Goal: Navigation & Orientation: Find specific page/section

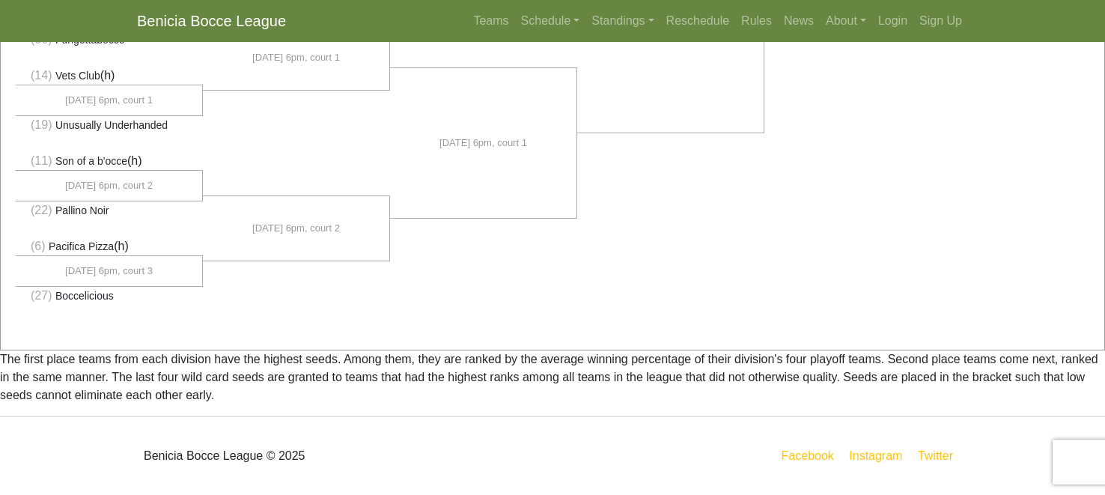
scroll to position [1281, 0]
click at [585, 33] on link "Standings" at bounding box center [622, 21] width 74 height 30
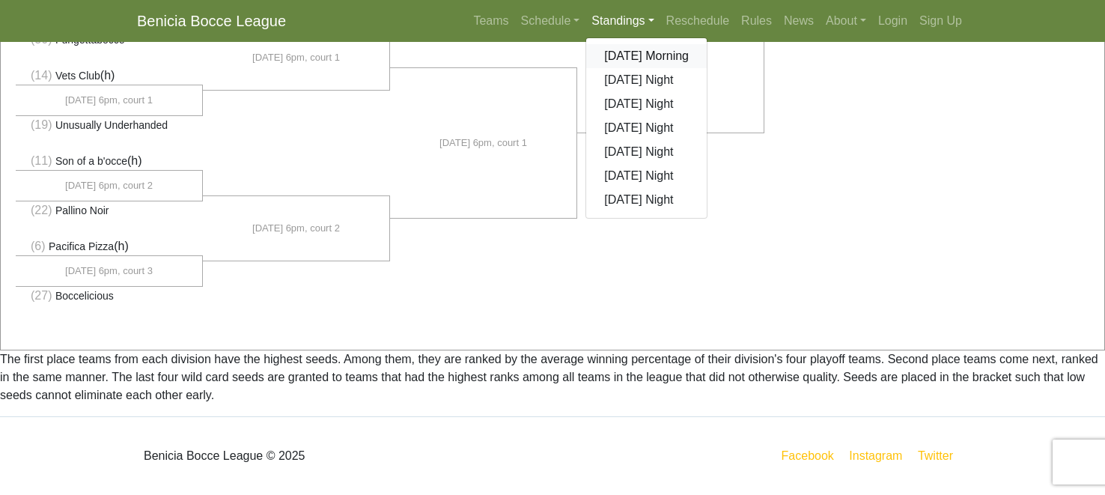
click at [634, 68] on link "[DATE] Morning" at bounding box center [646, 56] width 121 height 24
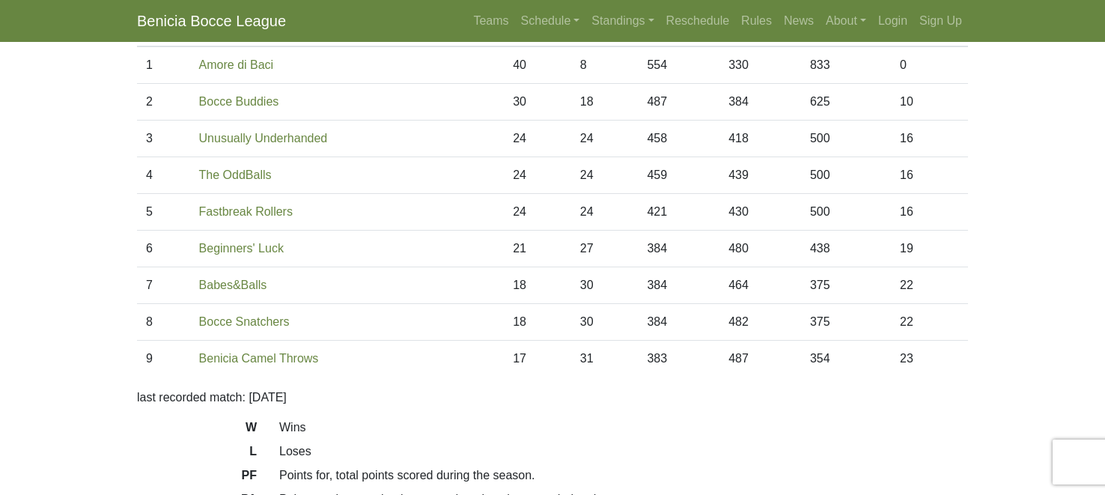
scroll to position [159, 0]
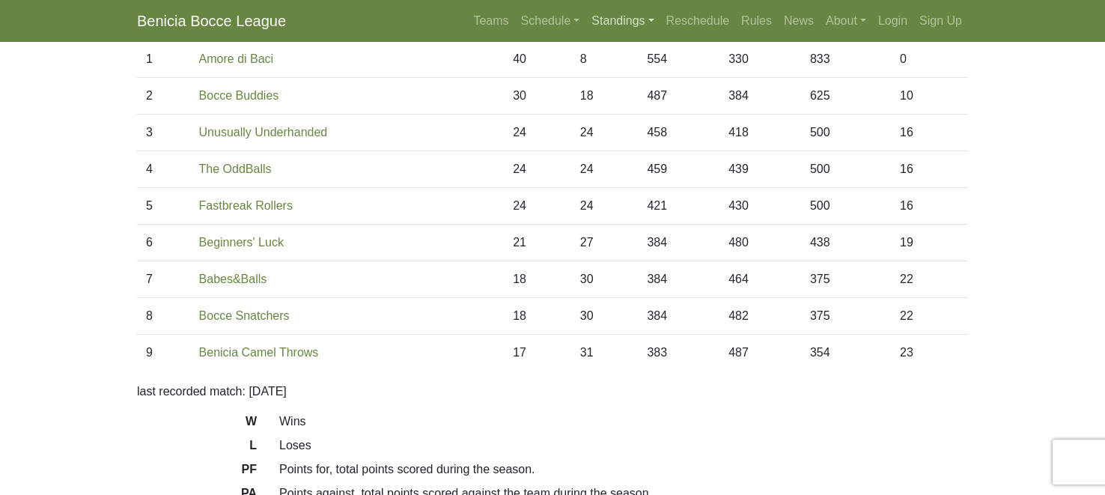
click at [606, 32] on link "Standings" at bounding box center [622, 21] width 74 height 30
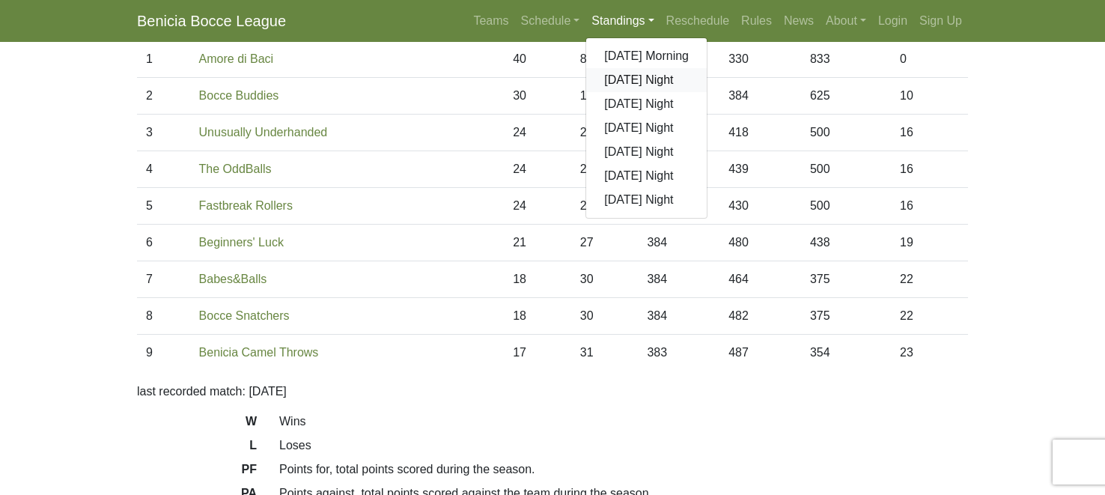
click at [614, 92] on link "[DATE] Night" at bounding box center [646, 80] width 121 height 24
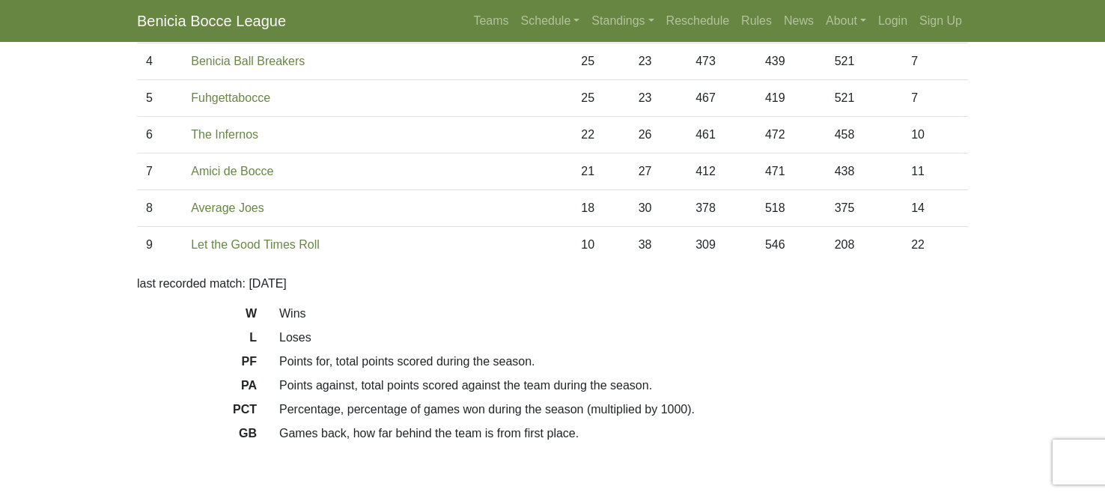
scroll to position [270, 0]
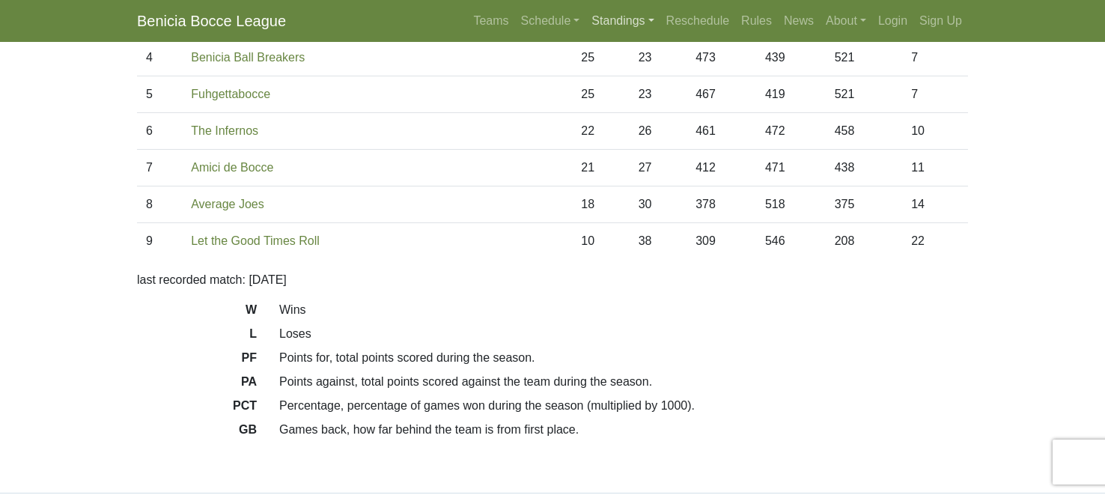
click at [615, 30] on link "Standings" at bounding box center [622, 21] width 74 height 30
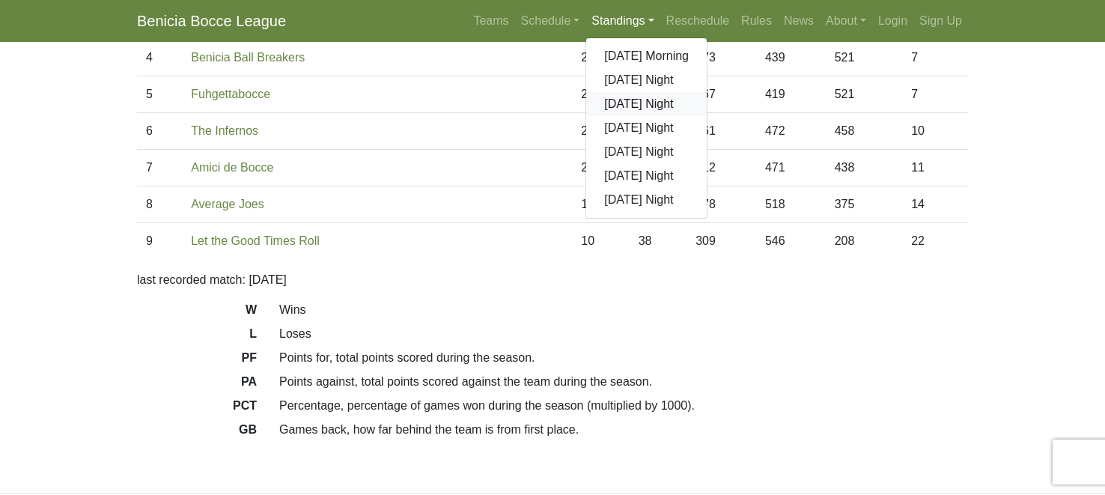
click at [608, 116] on link "[DATE] Night" at bounding box center [646, 104] width 121 height 24
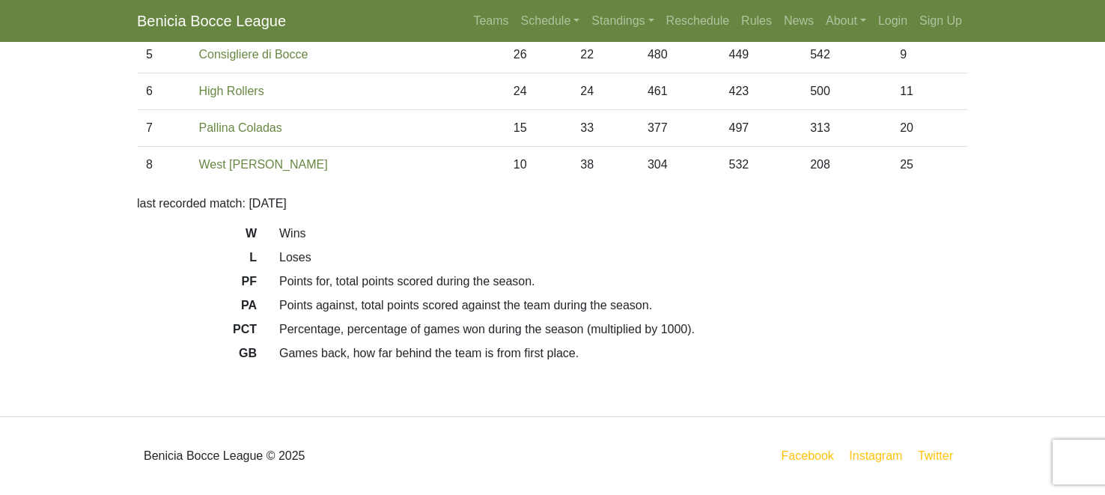
scroll to position [408, 0]
click at [621, 30] on link "Standings" at bounding box center [622, 21] width 74 height 30
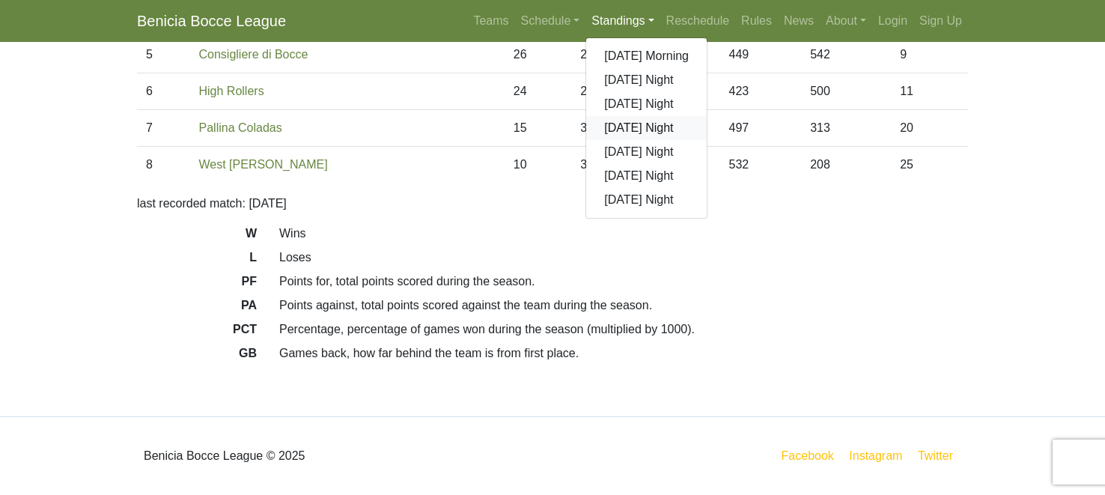
click at [631, 140] on link "[DATE] Night" at bounding box center [646, 128] width 121 height 24
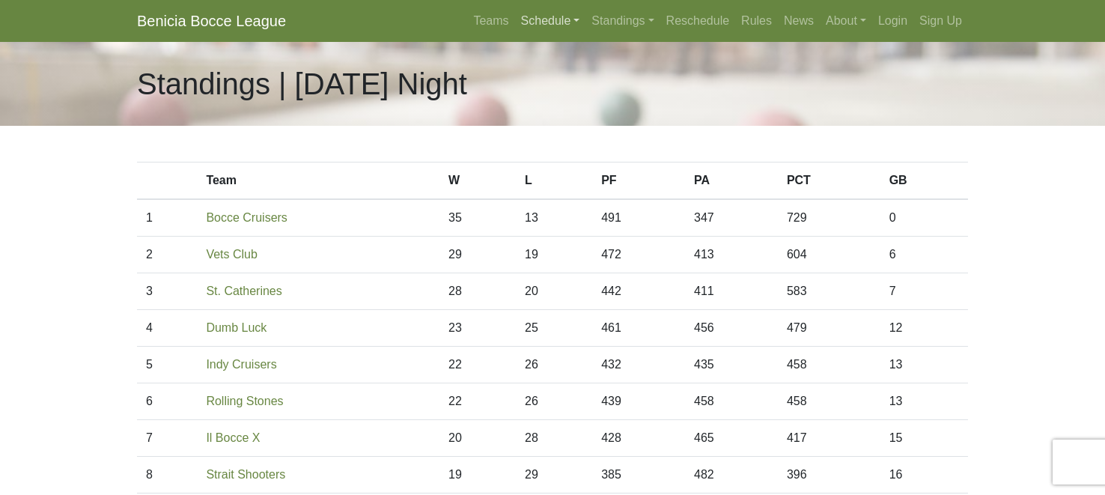
click at [515, 34] on link "Schedule" at bounding box center [550, 21] width 71 height 30
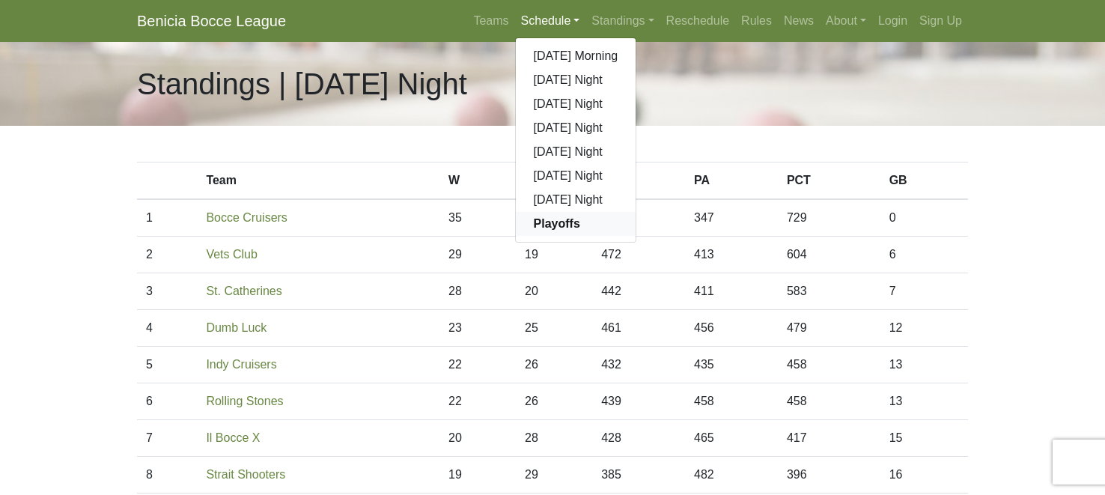
click at [534, 230] on strong "Playoffs" at bounding box center [557, 223] width 46 height 13
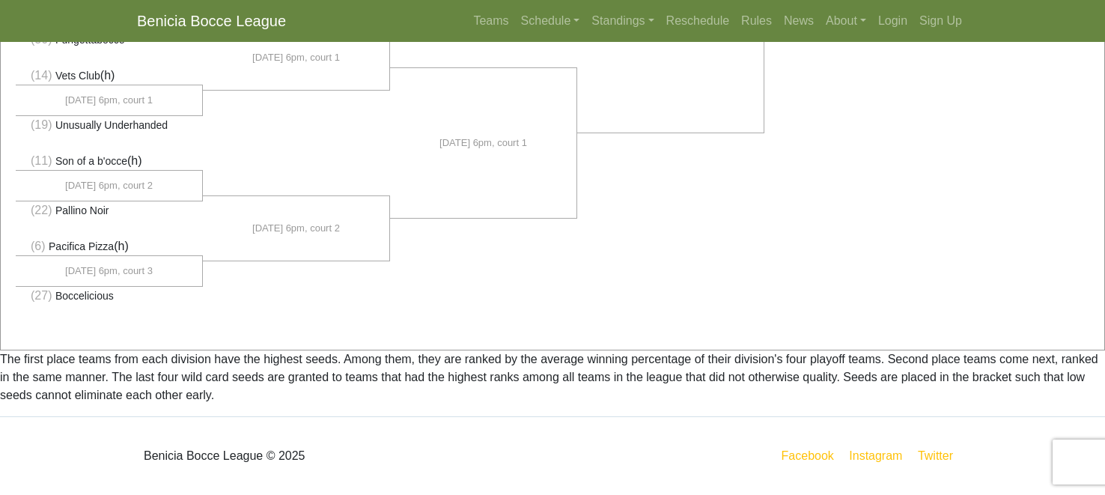
scroll to position [1351, 0]
